Goal: Task Accomplishment & Management: Use online tool/utility

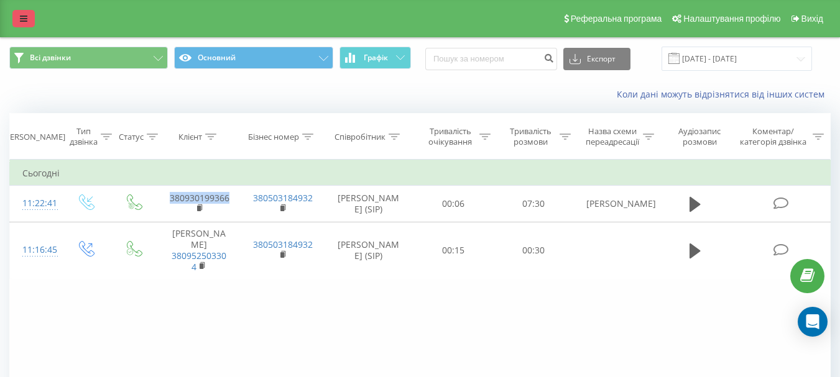
click at [24, 19] on icon at bounding box center [23, 18] width 7 height 9
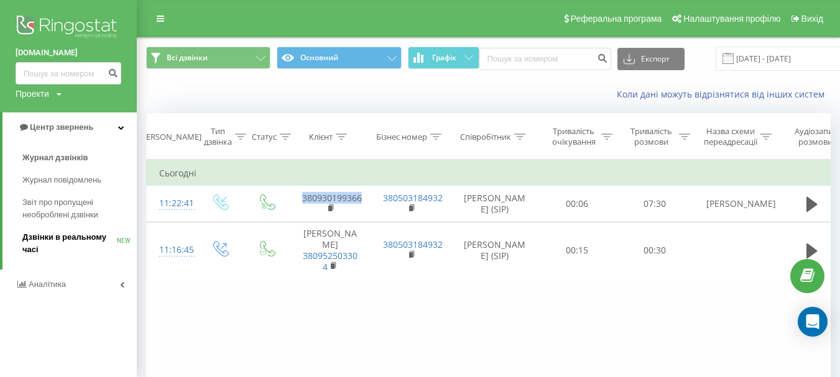
click at [69, 239] on span "Дзвінки в реальному часі" at bounding box center [69, 243] width 94 height 25
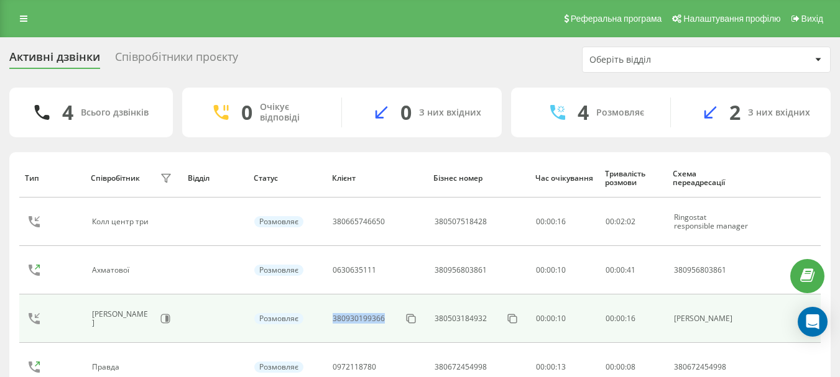
drag, startPoint x: 390, startPoint y: 319, endPoint x: 331, endPoint y: 311, distance: 60.1
click at [331, 311] on td "380930199366" at bounding box center [376, 319] width 101 height 48
copy div "380930199366"
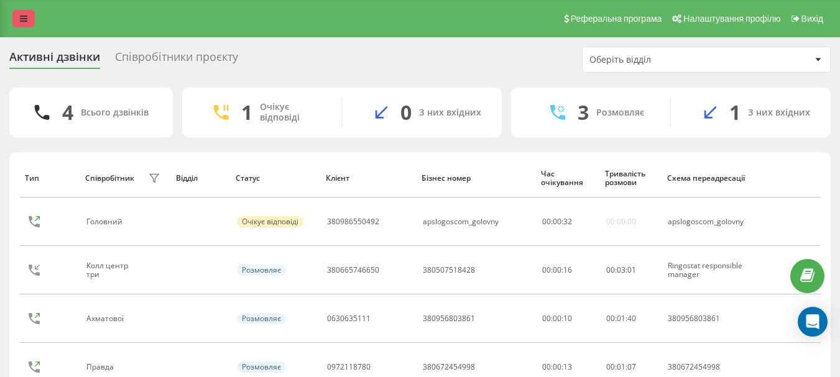
click at [29, 20] on link at bounding box center [23, 18] width 22 height 17
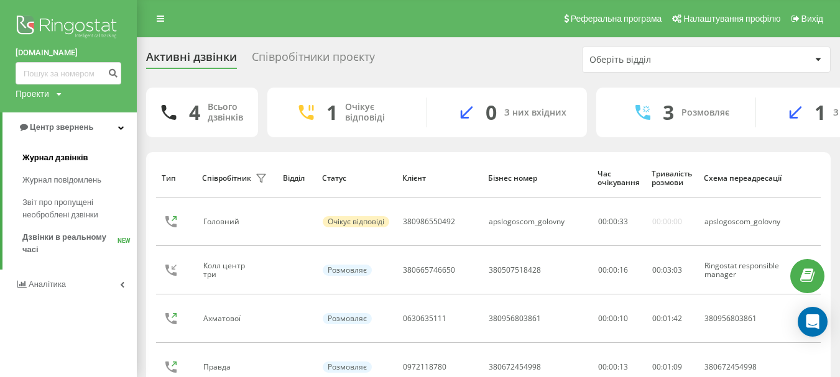
click at [63, 162] on span "Журнал дзвінків" at bounding box center [55, 158] width 66 height 12
click at [34, 155] on span "Журнал дзвінків" at bounding box center [55, 158] width 66 height 12
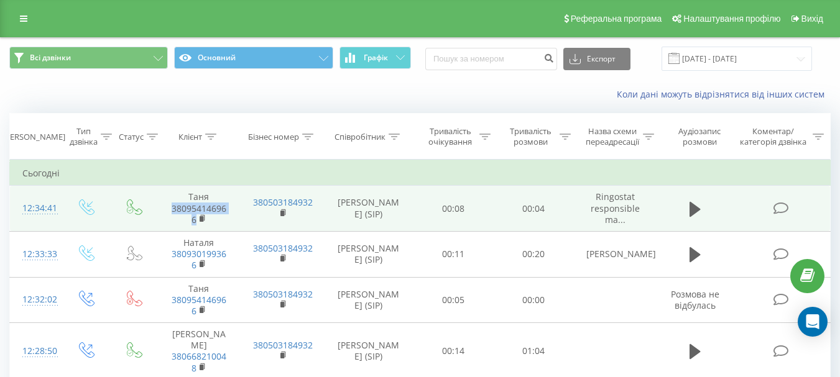
drag, startPoint x: 197, startPoint y: 220, endPoint x: 172, endPoint y: 206, distance: 28.4
click at [172, 206] on span "380954146966" at bounding box center [199, 214] width 58 height 22
copy link "380954146966"
